Goal: Contribute content

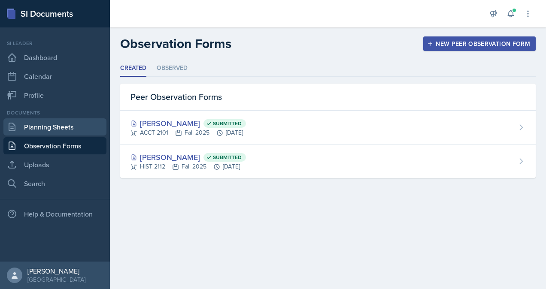
click at [67, 126] on link "Planning Sheets" at bounding box center [54, 127] width 103 height 17
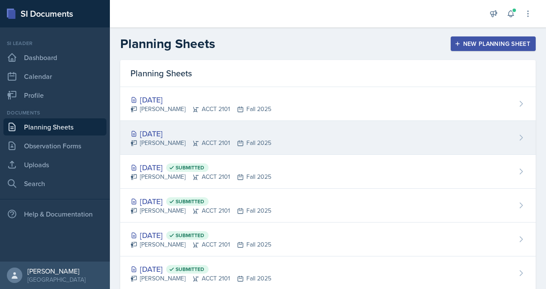
click at [246, 140] on div "[PERSON_NAME] ACCT 2101 Fall 2025" at bounding box center [201, 143] width 141 height 9
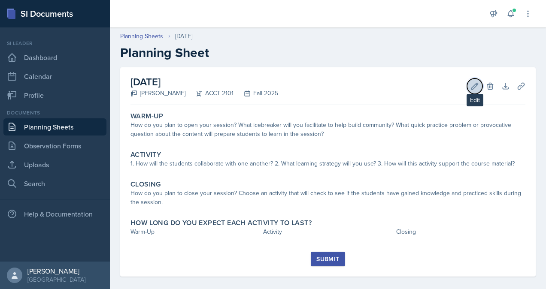
click at [472, 85] on icon at bounding box center [475, 86] width 6 height 6
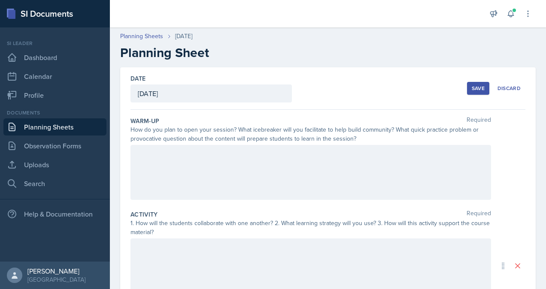
click at [280, 172] on div at bounding box center [311, 172] width 361 height 55
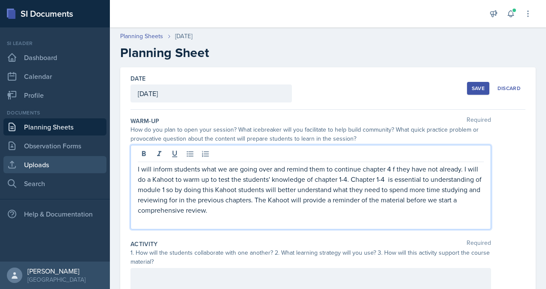
click at [51, 167] on link "Uploads" at bounding box center [54, 164] width 103 height 17
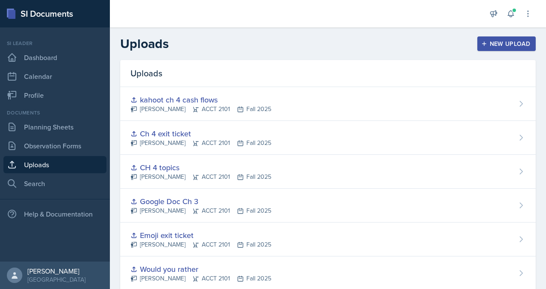
click at [490, 45] on div "New Upload" at bounding box center [507, 43] width 48 height 7
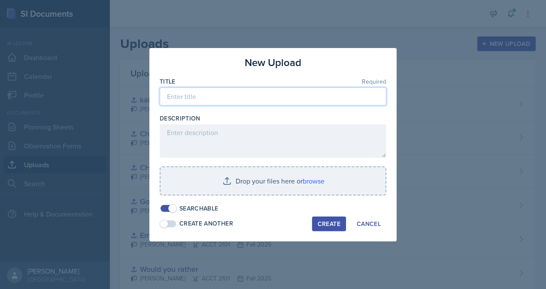
click at [287, 97] on input at bounding box center [273, 97] width 227 height 18
type input "kahoot MAJOR REVIEW CH 1"
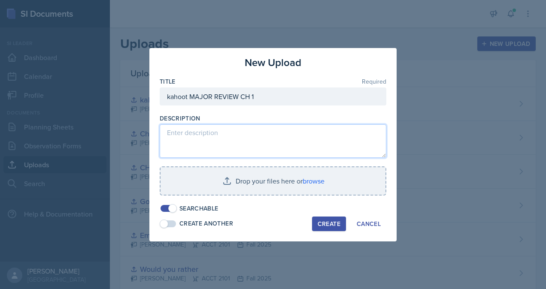
click at [242, 146] on textarea at bounding box center [273, 141] width 227 height 33
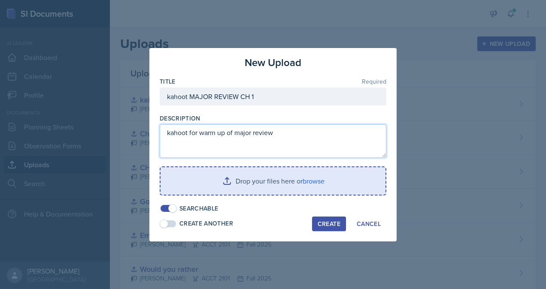
type textarea "kahoot for warm up of major review"
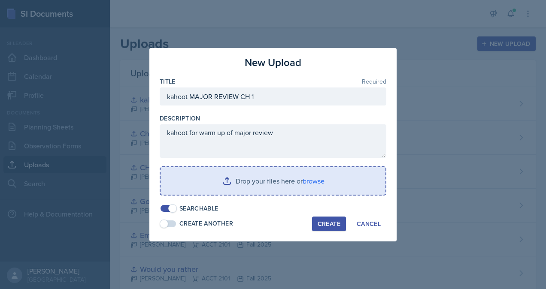
click at [246, 185] on input "file" at bounding box center [273, 180] width 225 height 27
click at [255, 180] on input "file" at bounding box center [273, 180] width 225 height 27
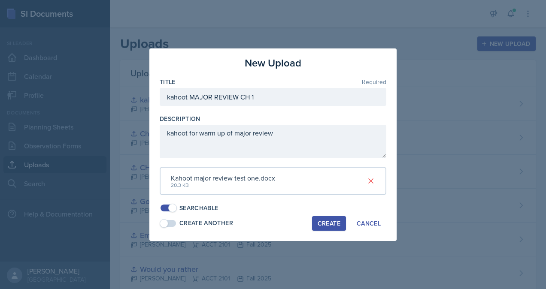
click at [325, 225] on div "Create" at bounding box center [329, 223] width 23 height 7
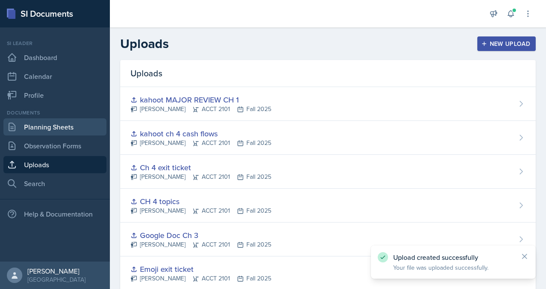
click at [96, 134] on link "Planning Sheets" at bounding box center [54, 127] width 103 height 17
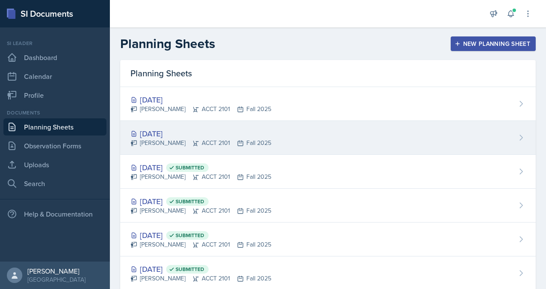
click at [234, 152] on div "[DATE] [PERSON_NAME] ACCT 2101 Fall 2025" at bounding box center [328, 138] width 416 height 34
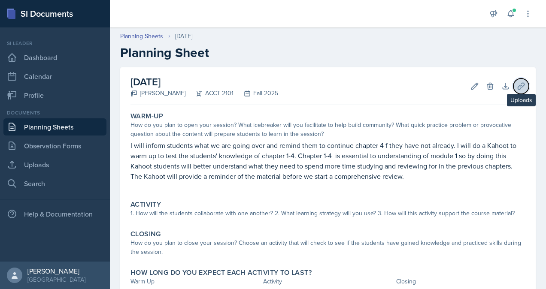
click at [518, 85] on icon at bounding box center [521, 86] width 6 height 6
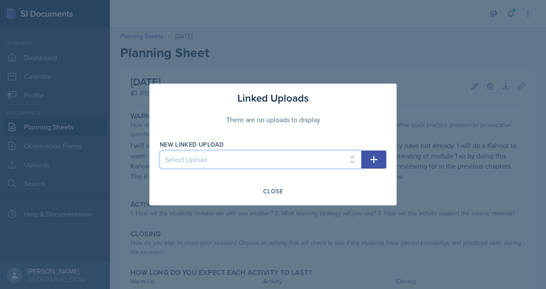
click at [312, 168] on select "Select Upload practice problem Collaborative White board Accounting equation Ca…" at bounding box center [261, 160] width 202 height 18
select select "35b581de-d7ca-4e28-af03-a3296c252d1f"
click at [160, 151] on select "Select Upload practice problem Collaborative White board Accounting equation Ca…" at bounding box center [261, 160] width 202 height 18
click at [371, 165] on button "button" at bounding box center [374, 160] width 25 height 18
select select
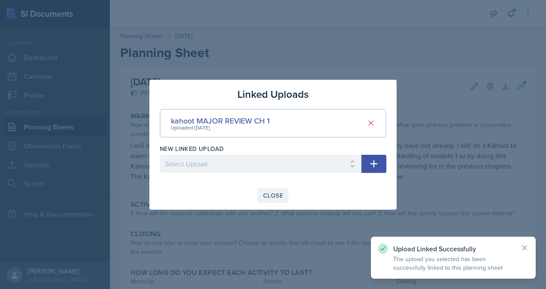
click at [267, 192] on div "Close" at bounding box center [273, 195] width 20 height 7
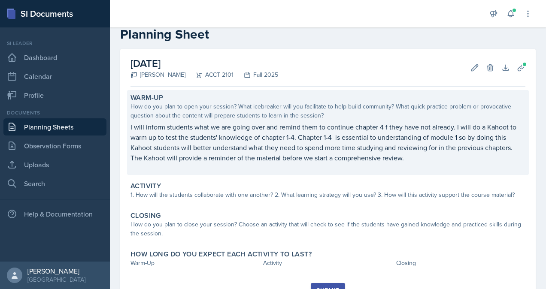
scroll to position [19, 0]
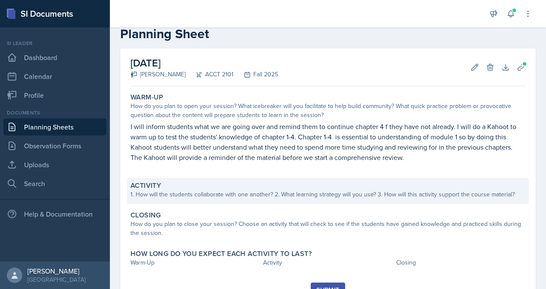
click at [272, 191] on div "1. How will the students collaborate with one another? 2. What learning strateg…" at bounding box center [328, 194] width 395 height 9
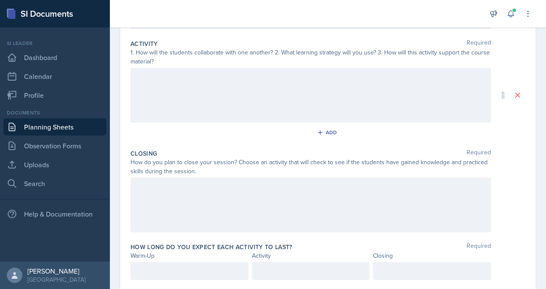
scroll to position [190, 0]
